Goal: Task Accomplishment & Management: Use online tool/utility

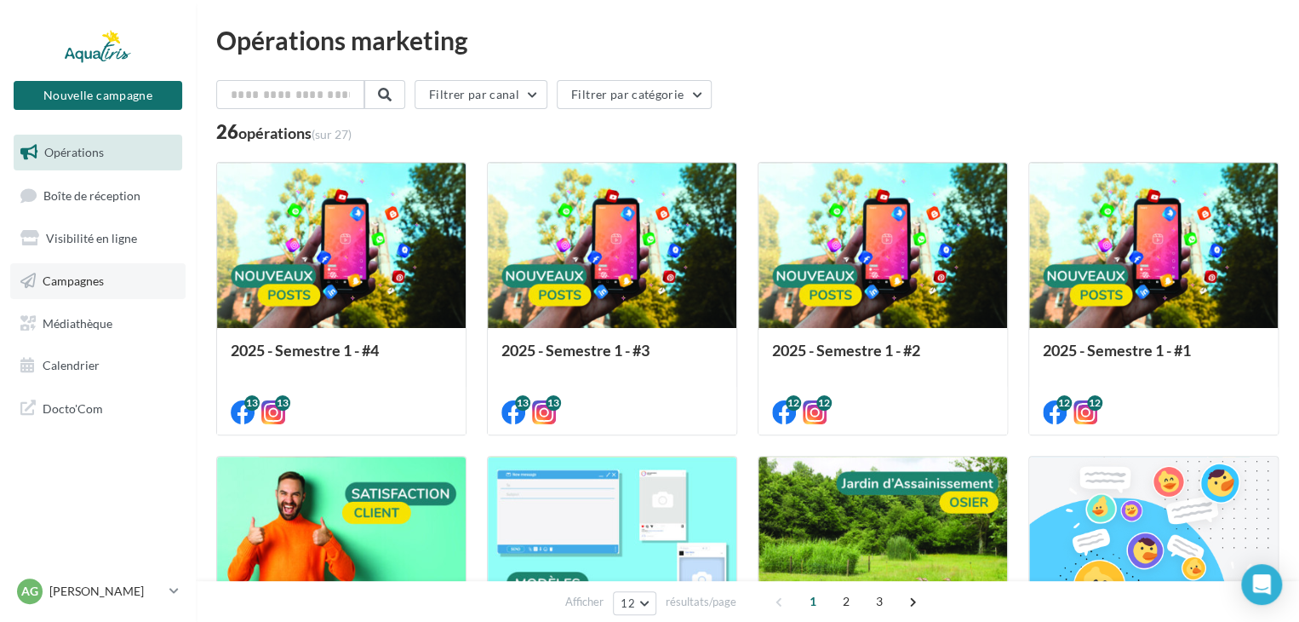
click at [77, 288] on link "Campagnes" at bounding box center [97, 281] width 175 height 36
click at [70, 278] on span "Campagnes" at bounding box center [73, 280] width 61 height 14
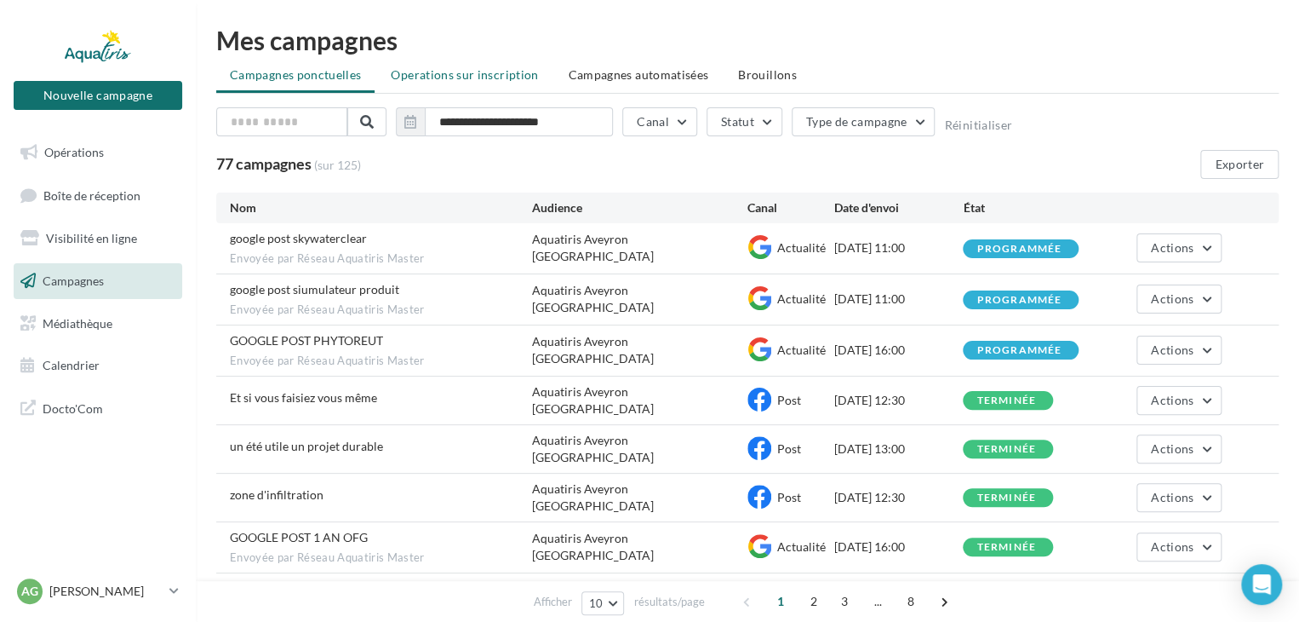
click at [461, 72] on span "Operations sur inscription" at bounding box center [464, 74] width 147 height 14
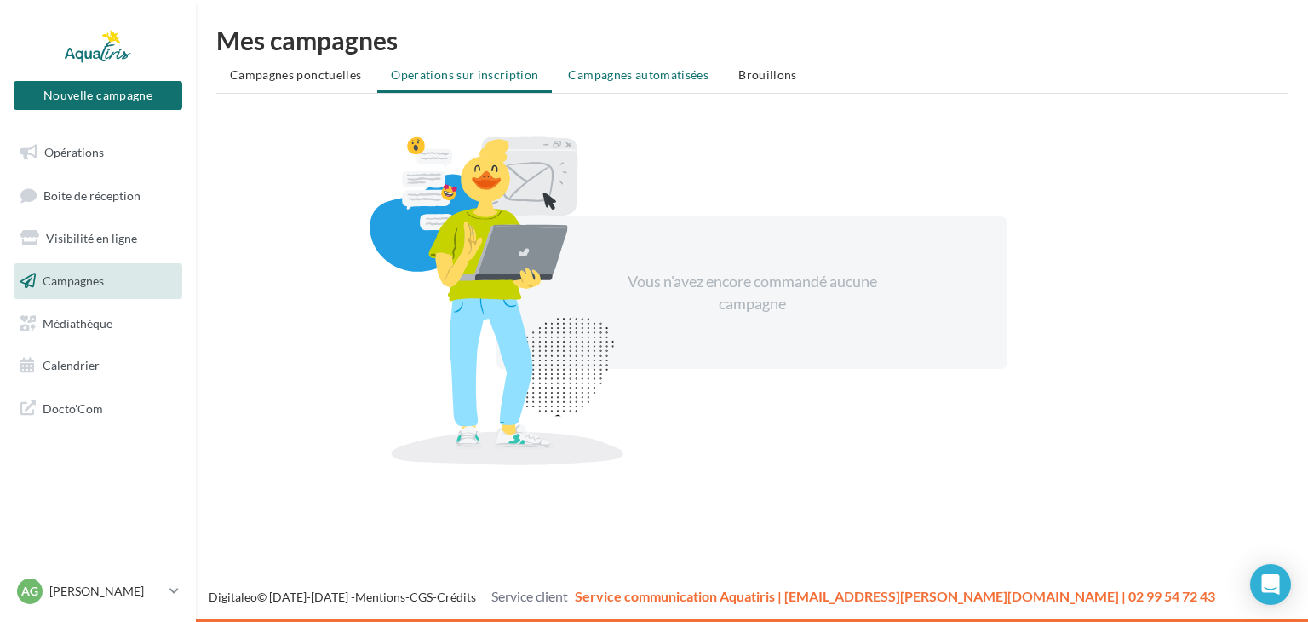
click at [682, 74] on span "Campagnes automatisées" at bounding box center [638, 74] width 140 height 14
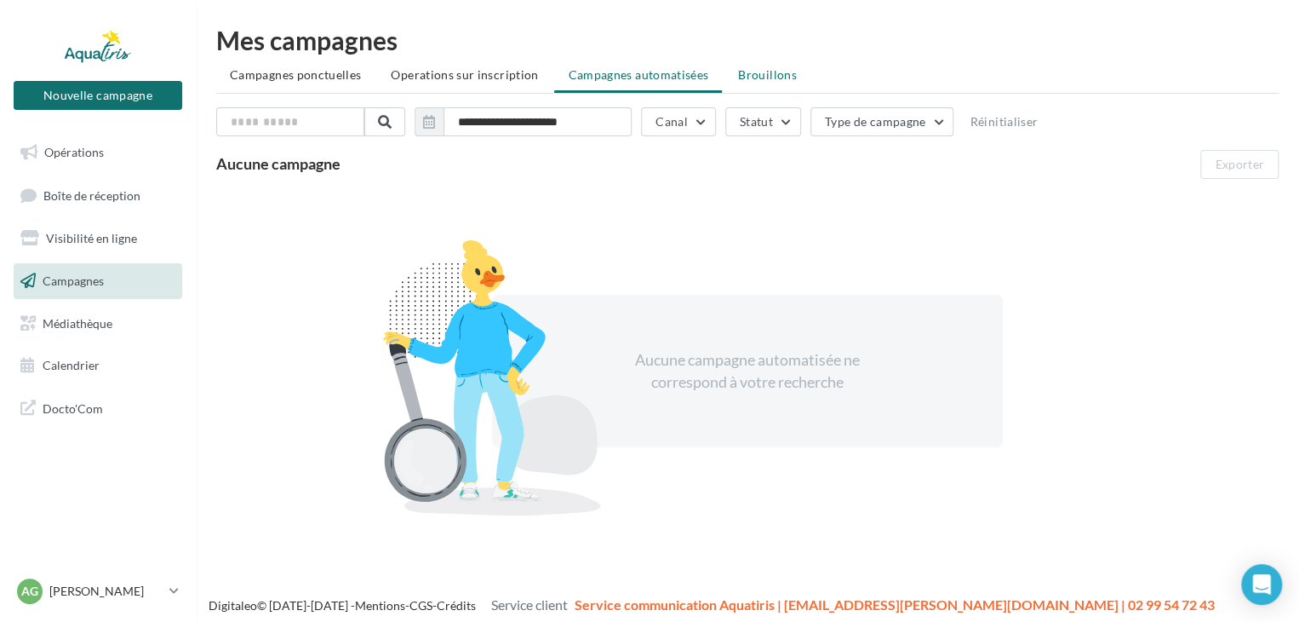
click at [760, 66] on li "Brouillons" at bounding box center [768, 75] width 86 height 31
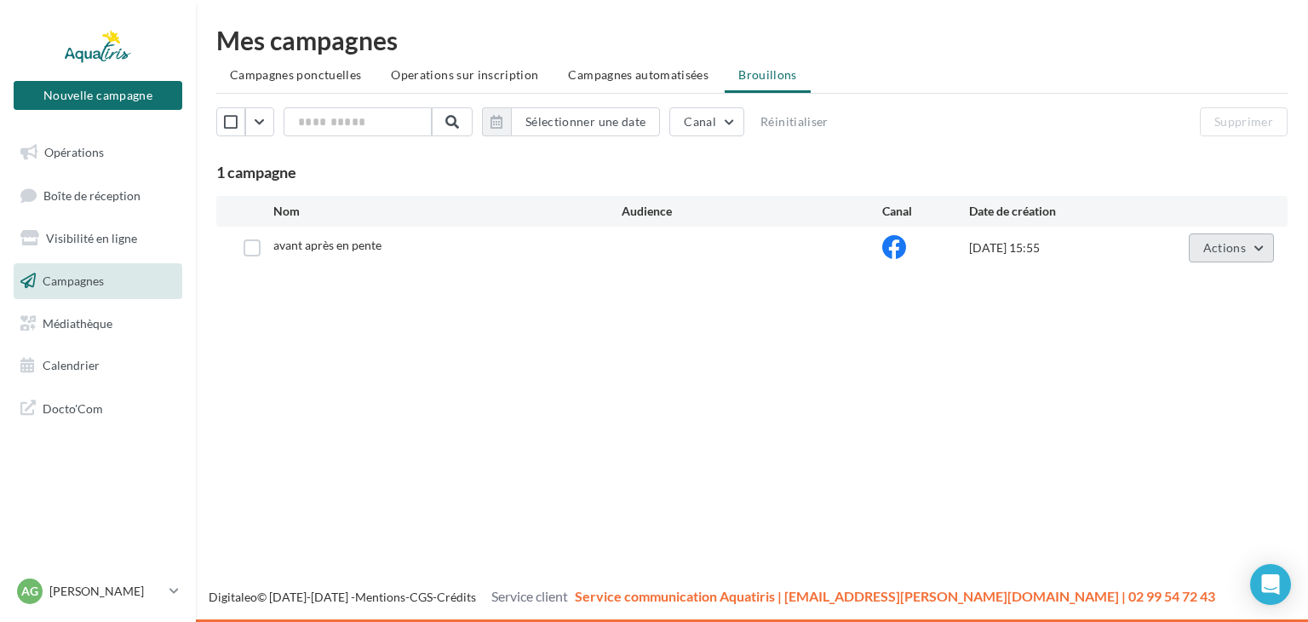
click at [1240, 255] on button "Actions" at bounding box center [1231, 247] width 85 height 29
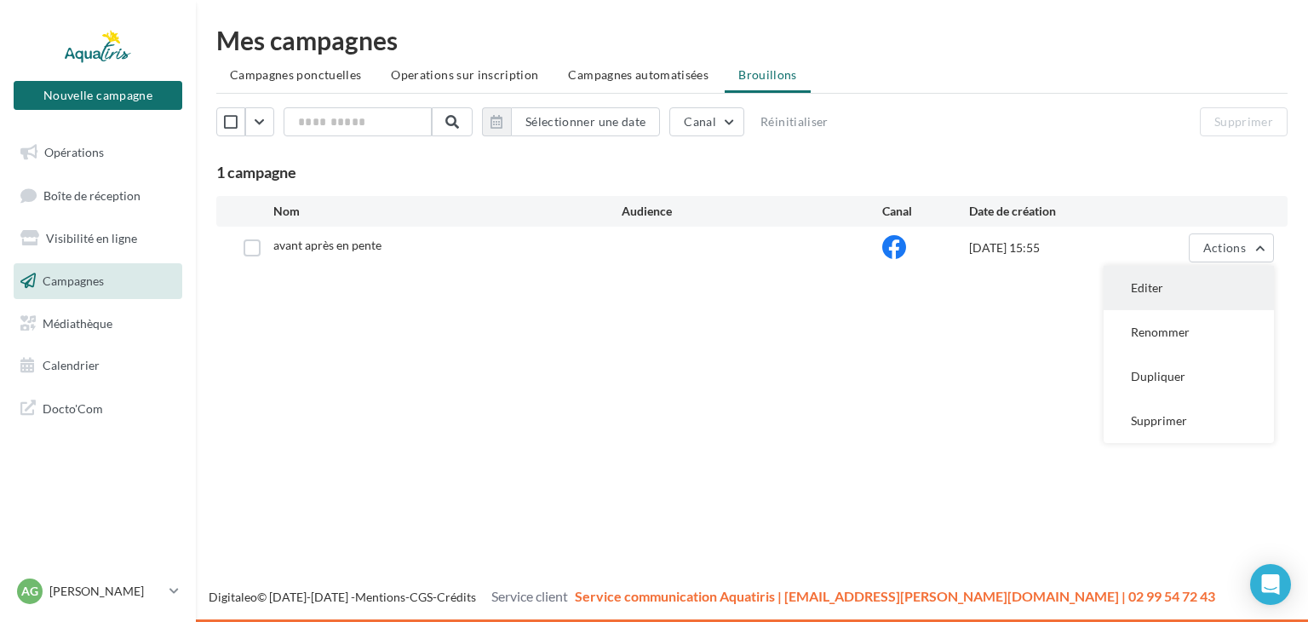
click at [1138, 292] on button "Editer" at bounding box center [1189, 288] width 170 height 44
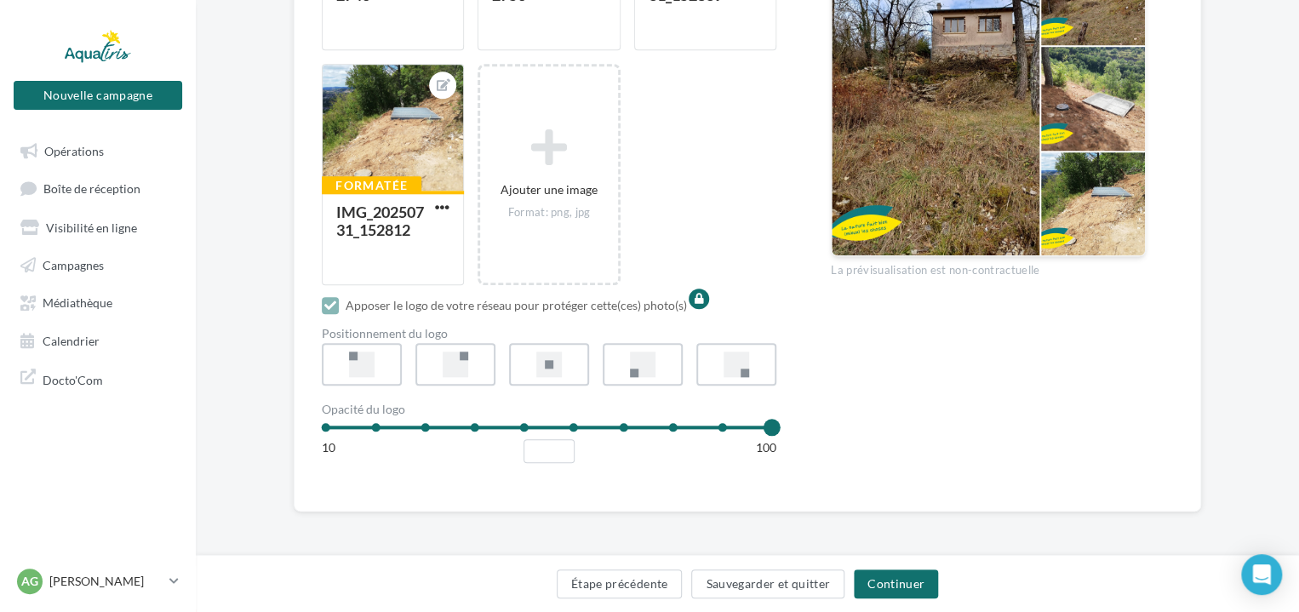
scroll to position [753, 0]
click at [875, 590] on button "Continuer" at bounding box center [896, 584] width 84 height 29
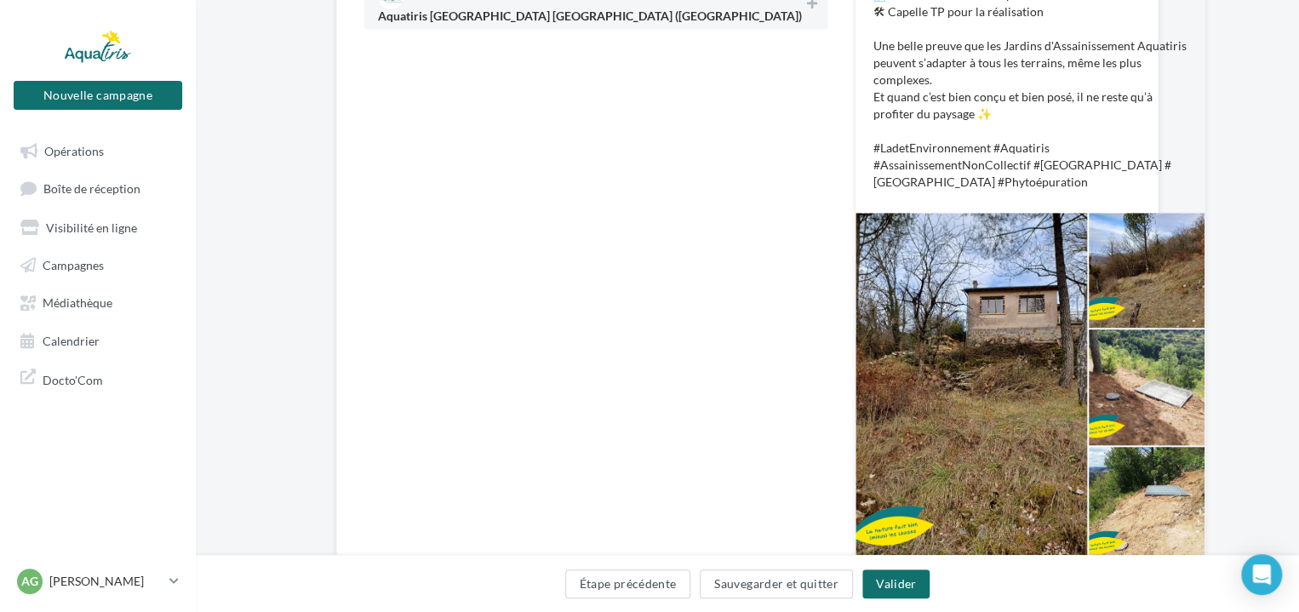
scroll to position [643, 0]
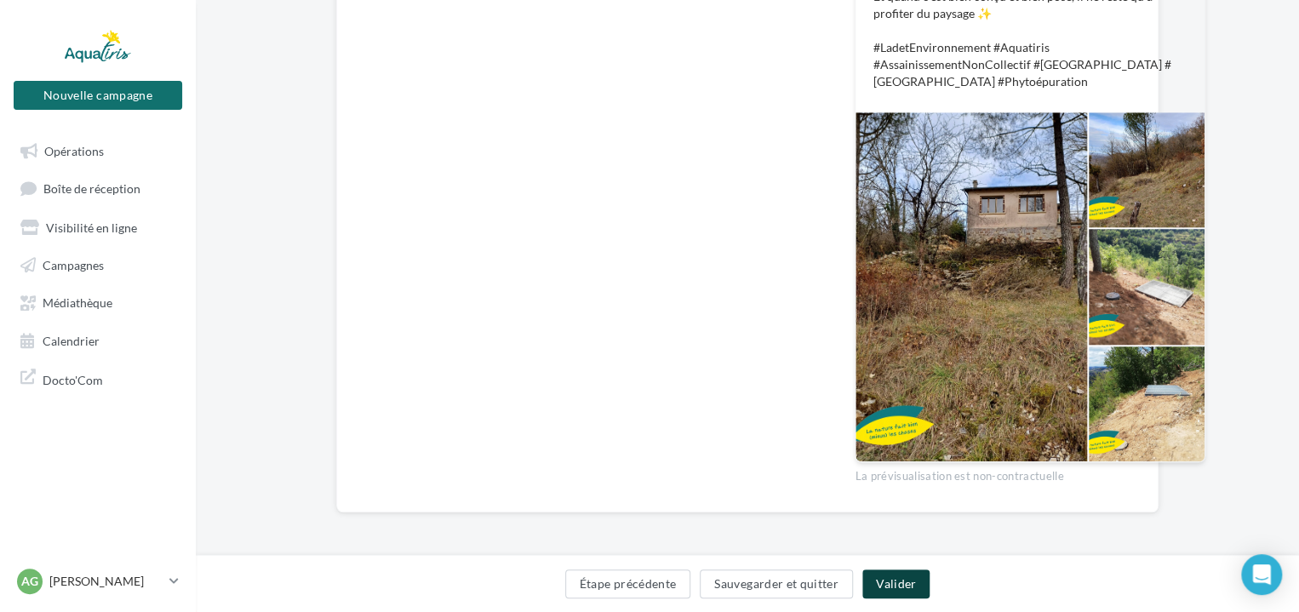
click at [893, 587] on button "Valider" at bounding box center [896, 584] width 67 height 29
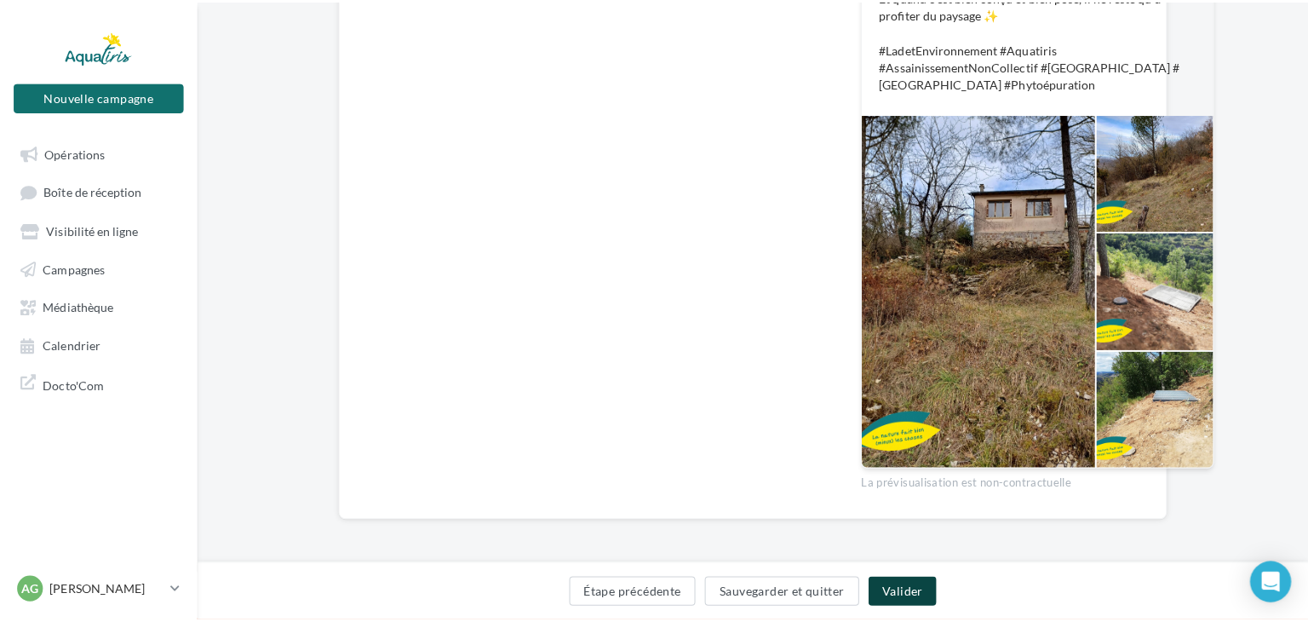
scroll to position [633, 0]
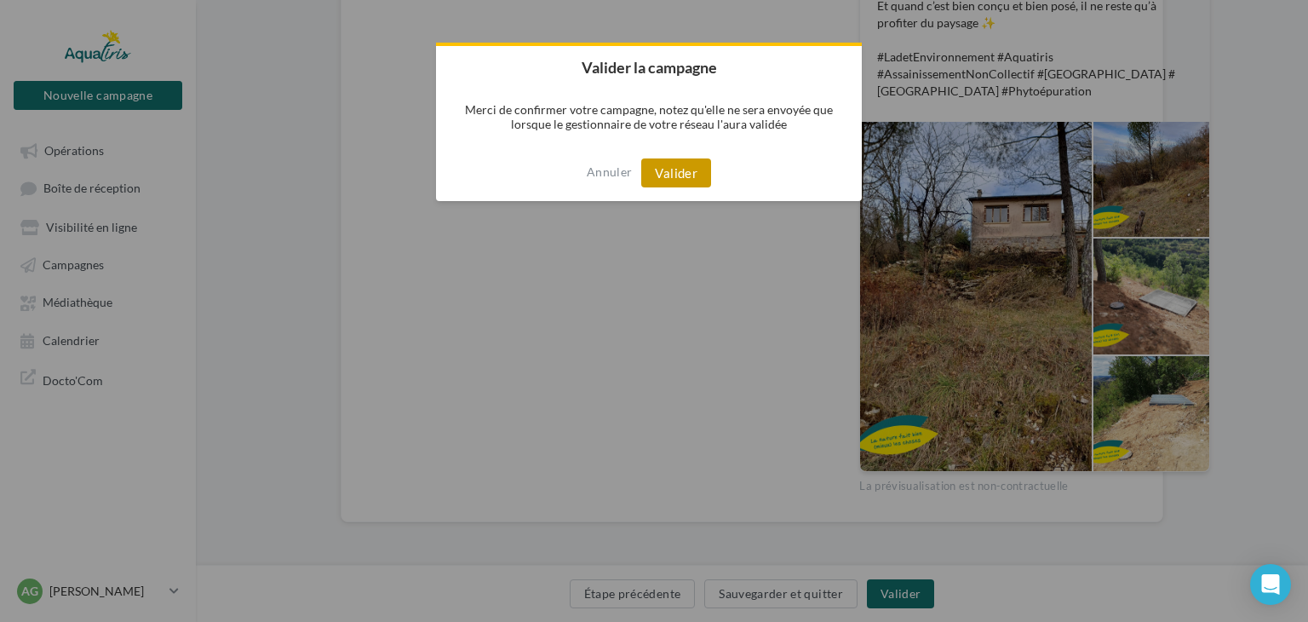
click at [675, 171] on button "Valider" at bounding box center [676, 172] width 70 height 29
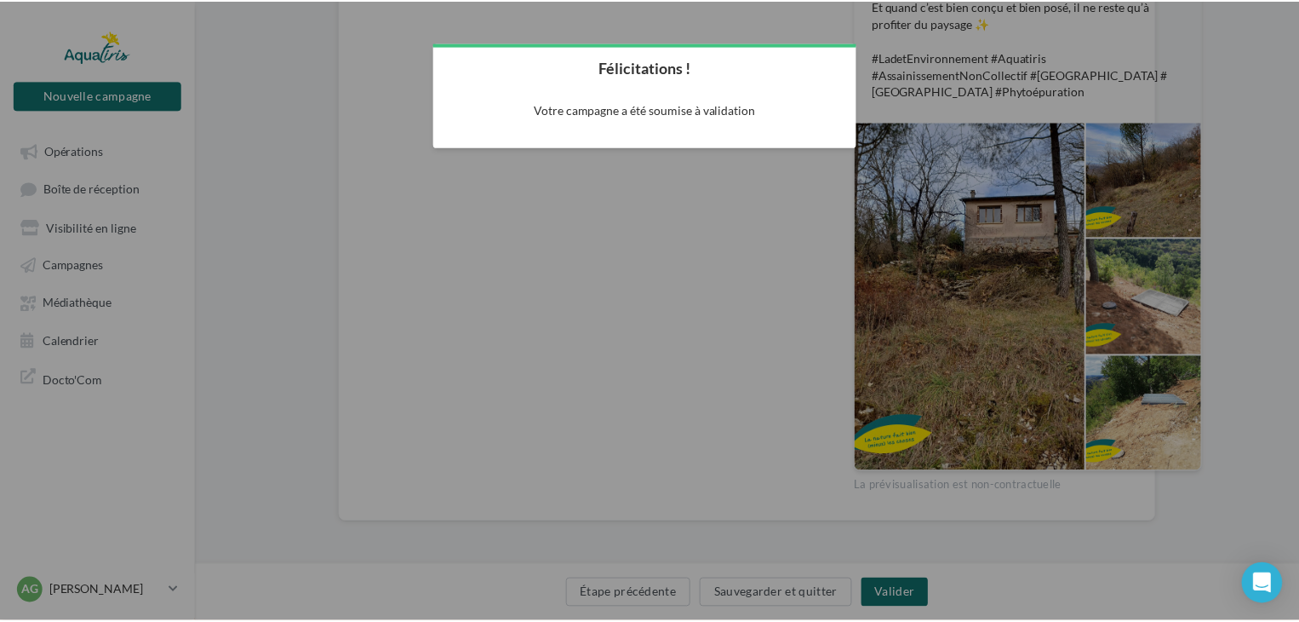
scroll to position [27, 0]
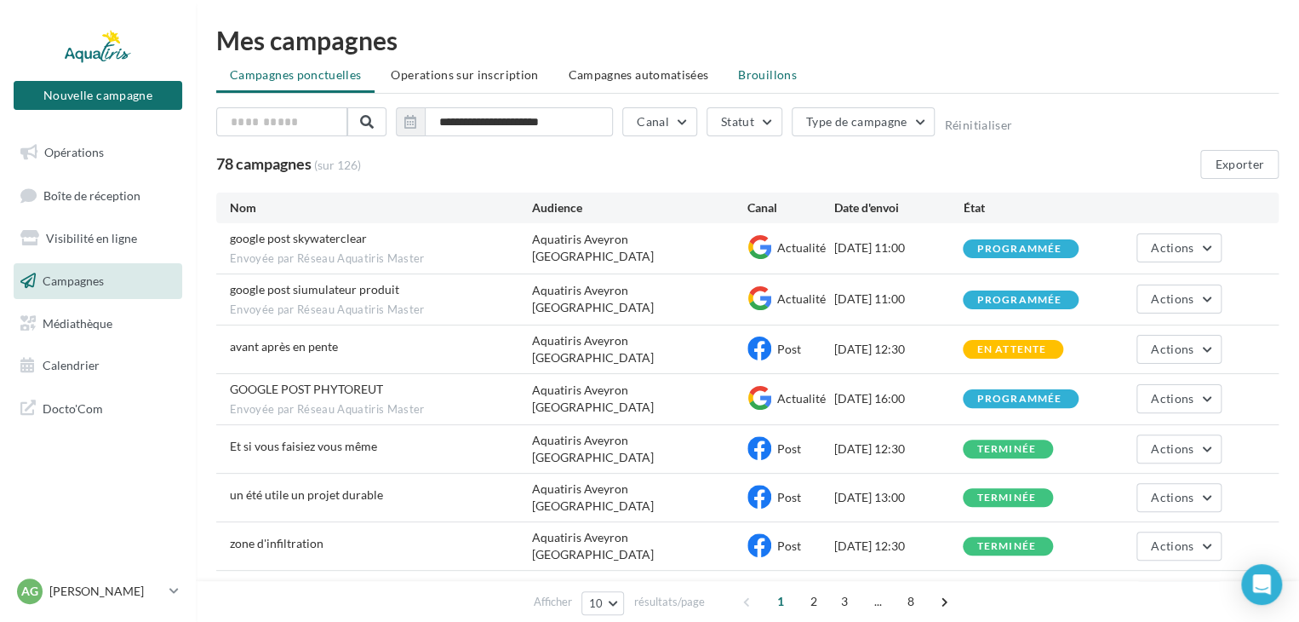
click at [741, 76] on span "Brouillons" at bounding box center [767, 74] width 59 height 14
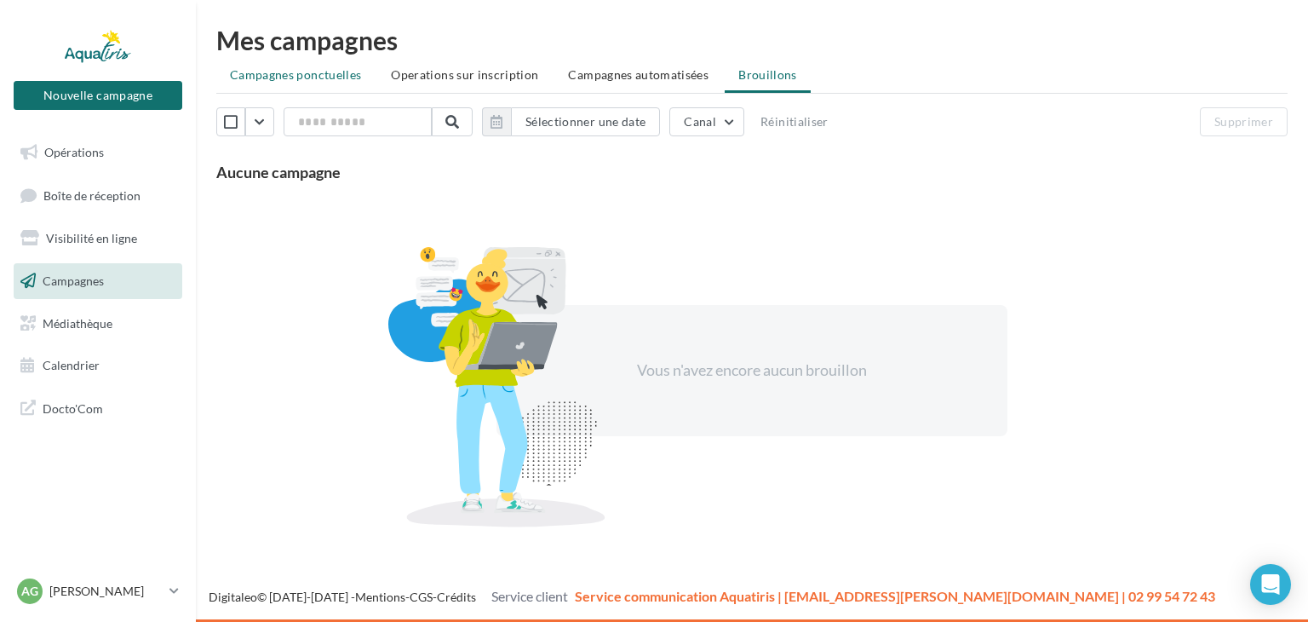
click at [287, 66] on li "Campagnes ponctuelles" at bounding box center [295, 75] width 158 height 31
